Goal: Task Accomplishment & Management: Complete application form

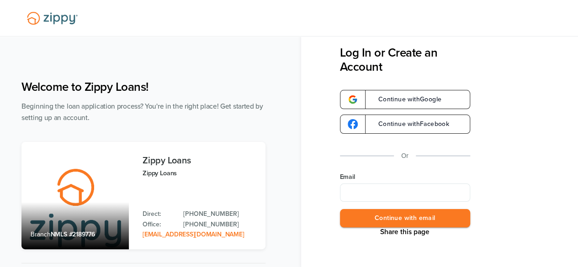
click at [361, 191] on input "Email" at bounding box center [405, 193] width 130 height 18
type input "**********"
click at [388, 212] on button "Continue with email" at bounding box center [405, 218] width 130 height 19
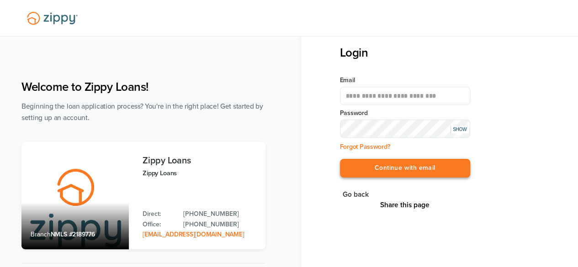
click at [390, 169] on button "Continue with email" at bounding box center [405, 168] width 130 height 19
